Goal: Information Seeking & Learning: Find specific fact

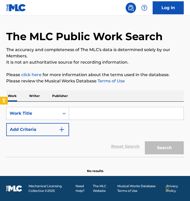
click at [93, 116] on input "Search Form" at bounding box center [126, 113] width 115 height 12
paste input "What I Know"
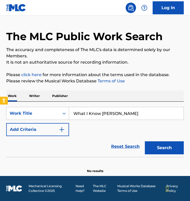
click at [145, 141] on button "Search" at bounding box center [164, 147] width 39 height 13
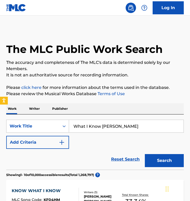
click at [91, 120] on input "What I Know [PERSON_NAME]" at bounding box center [126, 126] width 115 height 12
click at [91, 125] on input "What I Know [PERSON_NAME]" at bounding box center [126, 126] width 115 height 12
type input "all my life"
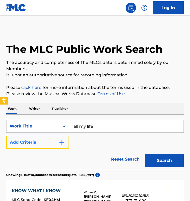
click at [57, 138] on button "Add Criteria" at bounding box center [37, 141] width 63 height 13
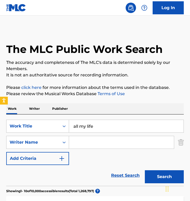
click at [80, 141] on input "Search Form" at bounding box center [121, 142] width 105 height 12
type input "[PERSON_NAME]"
click at [145, 170] on button "Search" at bounding box center [164, 176] width 39 height 13
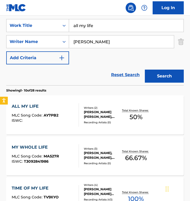
scroll to position [104, 0]
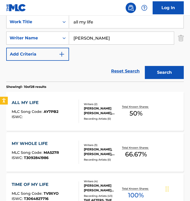
click at [52, 112] on span "AY7PB2" at bounding box center [51, 111] width 15 height 5
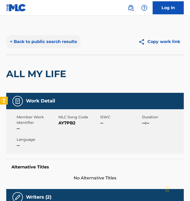
click at [66, 41] on button "< Back to public search results" at bounding box center [43, 41] width 75 height 13
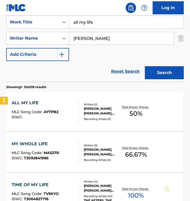
click at [124, 27] on input "all my life" at bounding box center [126, 22] width 115 height 12
paste input "The Fighters"
type input "The Fighters"
click at [145, 66] on button "Search" at bounding box center [164, 72] width 39 height 13
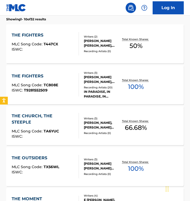
scroll to position [170, 0]
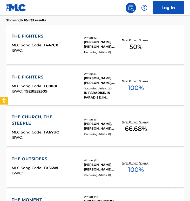
click at [54, 45] on span "T447CX" at bounding box center [51, 45] width 15 height 5
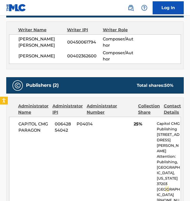
scroll to position [177, 0]
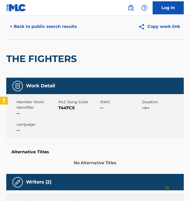
click at [61, 48] on div "THE FIGHTERS" at bounding box center [42, 59] width 73 height 38
click at [54, 24] on button "< Back to public search results" at bounding box center [43, 26] width 75 height 13
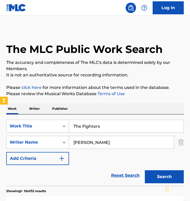
click at [107, 125] on input "The Fighters" at bounding box center [126, 126] width 115 height 12
paste input "All Day"
type input "All Day"
click at [145, 170] on button "Search" at bounding box center [164, 176] width 39 height 13
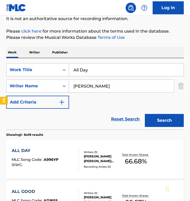
scroll to position [87, 0]
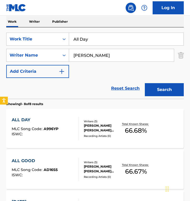
click at [60, 129] on div "ALL DAY MLC Song Code : A996YP ISWC :" at bounding box center [46, 128] width 68 height 23
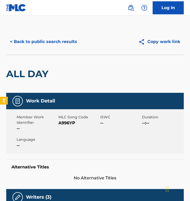
click at [51, 53] on div "< Back to public search results Copy work link" at bounding box center [95, 42] width 178 height 26
click at [54, 35] on div "< Back to public search results Copy work link" at bounding box center [95, 42] width 178 height 26
click at [67, 42] on button "< Back to public search results" at bounding box center [43, 41] width 75 height 13
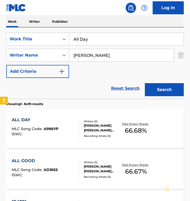
click at [92, 41] on input "All Day" at bounding box center [126, 39] width 115 height 12
paste input "[DEMOGRAPHIC_DATA] Got A Hold Of Me"
type input "[DEMOGRAPHIC_DATA] Got A Hold Of Me"
click at [145, 83] on button "Search" at bounding box center [164, 89] width 39 height 13
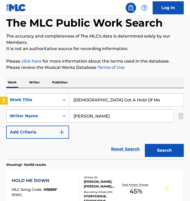
scroll to position [32, 0]
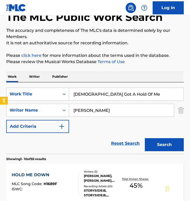
click at [76, 44] on p "It is not an authoritative source for recording information." at bounding box center [95, 43] width 178 height 6
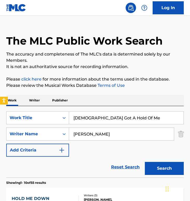
scroll to position [0, 0]
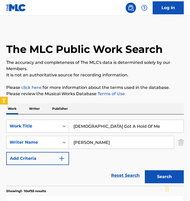
click at [152, 49] on h1 "The MLC Public Work Search" at bounding box center [84, 49] width 157 height 13
click at [34, 64] on p "The accuracy and completeness of The MLC's data is determined solely by our Mem…" at bounding box center [95, 65] width 178 height 12
